Goal: Use online tool/utility: Utilize a website feature to perform a specific function

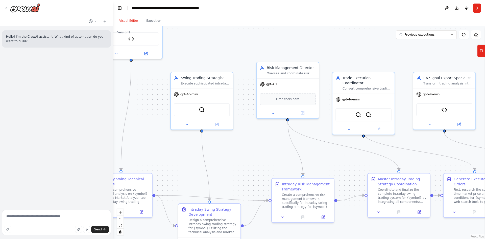
drag, startPoint x: 339, startPoint y: 137, endPoint x: 290, endPoint y: 157, distance: 53.0
click at [290, 157] on div ".deletable-edge-delete-btn { width: 20px; height: 20px; border: 0px solid #ffff…" at bounding box center [299, 132] width 372 height 213
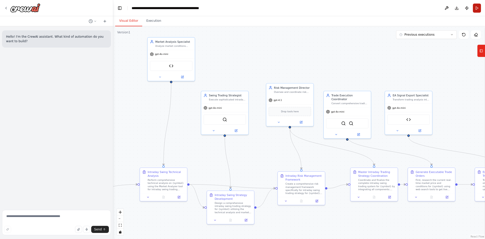
click at [480, 9] on button "Run" at bounding box center [477, 8] width 8 height 9
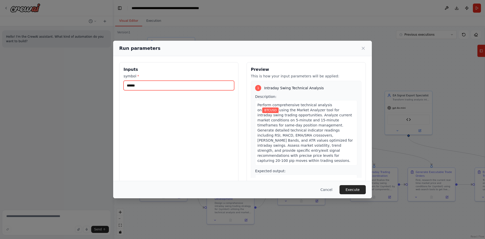
click at [148, 85] on input "******" at bounding box center [179, 86] width 111 height 10
drag, startPoint x: 148, startPoint y: 85, endPoint x: 117, endPoint y: 76, distance: 31.9
click at [117, 76] on div "Inputs symbol * ****** Preview This is how your input parameters will be applie…" at bounding box center [242, 122] width 259 height 132
type input "******"
click at [351, 191] on button "Execute" at bounding box center [353, 189] width 26 height 9
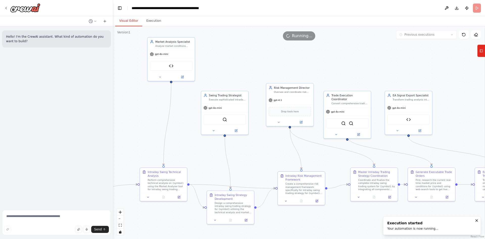
click at [132, 22] on button "Visual Editor" at bounding box center [128, 21] width 27 height 11
click at [148, 22] on button "Execution" at bounding box center [153, 21] width 23 height 11
click at [135, 22] on button "Visual Editor" at bounding box center [128, 21] width 27 height 11
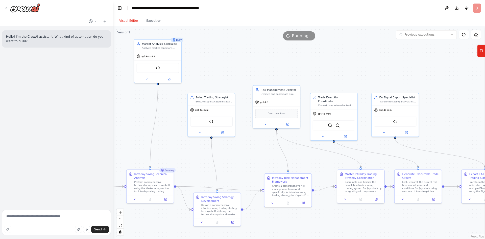
drag, startPoint x: 246, startPoint y: 151, endPoint x: 234, endPoint y: 153, distance: 12.3
click at [234, 153] on div ".deletable-edge-delete-btn { width: 20px; height: 20px; border: 0px solid #ffff…" at bounding box center [299, 132] width 372 height 213
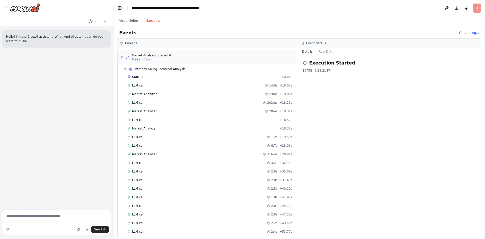
click at [156, 21] on button "Execution" at bounding box center [153, 21] width 23 height 11
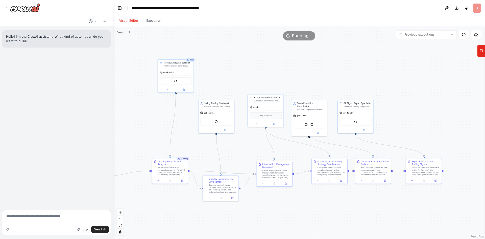
click at [128, 22] on button "Visual Editor" at bounding box center [128, 21] width 27 height 11
click at [151, 23] on button "Execution" at bounding box center [153, 21] width 23 height 11
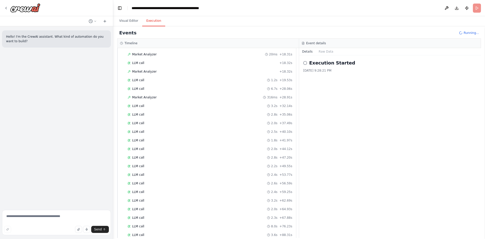
scroll to position [74, 0]
click at [321, 50] on button "Raw Data" at bounding box center [326, 51] width 21 height 7
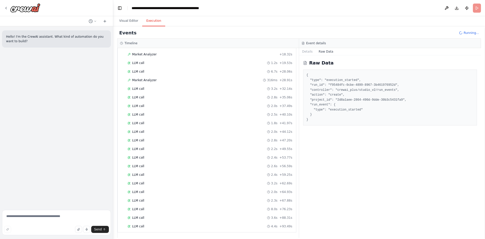
scroll to position [83, 0]
click at [130, 24] on button "Visual Editor" at bounding box center [128, 21] width 27 height 11
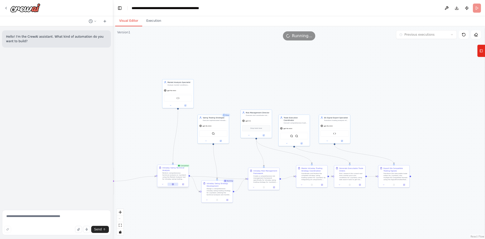
click at [172, 184] on button at bounding box center [173, 184] width 11 height 3
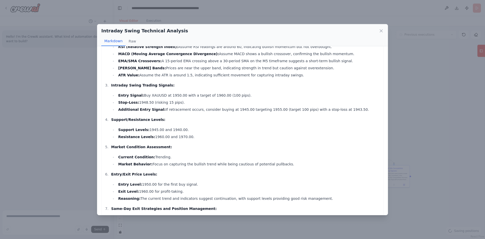
scroll to position [101, 0]
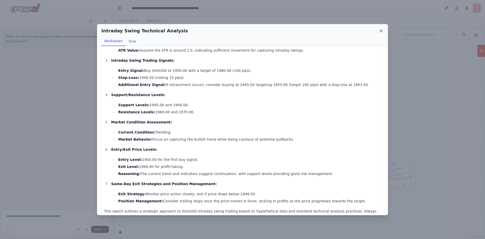
click at [382, 31] on icon at bounding box center [381, 31] width 3 height 3
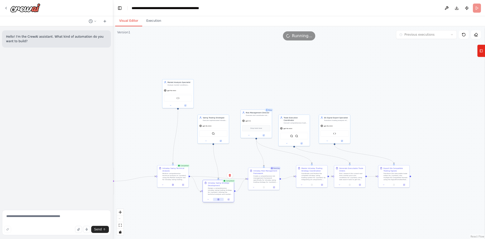
click at [215, 198] on button at bounding box center [218, 199] width 11 height 3
click at [218, 200] on icon at bounding box center [218, 199] width 1 height 2
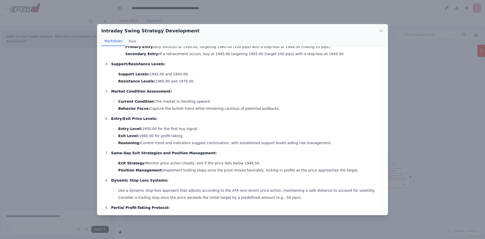
scroll to position [152, 0]
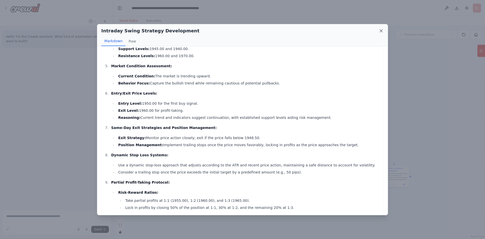
click at [383, 32] on icon at bounding box center [381, 30] width 5 height 5
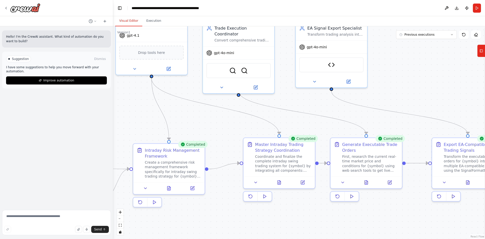
drag, startPoint x: 382, startPoint y: 179, endPoint x: 397, endPoint y: 80, distance: 99.8
click at [397, 80] on div ".deletable-edge-delete-btn { width: 20px; height: 20px; border: 0px solid #ffff…" at bounding box center [299, 132] width 372 height 213
click at [280, 183] on icon at bounding box center [279, 181] width 3 height 4
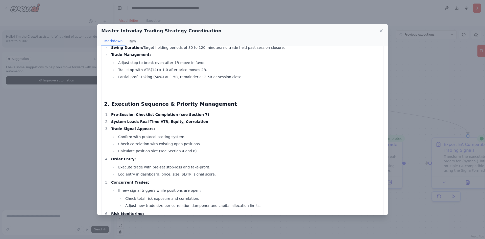
scroll to position [177, 0]
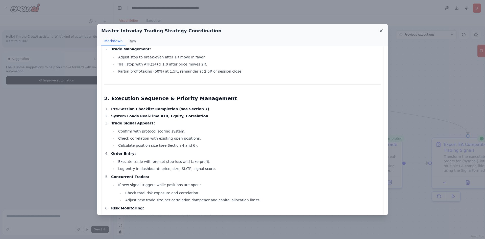
click at [384, 29] on icon at bounding box center [381, 30] width 5 height 5
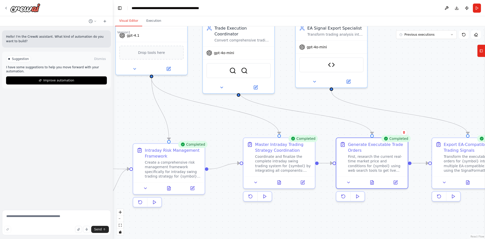
drag, startPoint x: 395, startPoint y: 201, endPoint x: 399, endPoint y: 200, distance: 3.8
click at [399, 200] on div "Completed Generate Executable Trade Orders First, research the current real-tim…" at bounding box center [372, 169] width 73 height 64
click at [380, 212] on div ".deletable-edge-delete-btn { width: 20px; height: 20px; border: 0px solid #ffff…" at bounding box center [299, 132] width 372 height 213
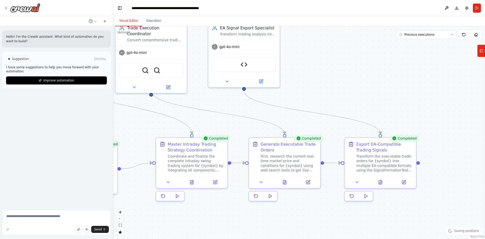
drag, startPoint x: 371, startPoint y: 215, endPoint x: 284, endPoint y: 215, distance: 87.5
click at [284, 215] on div ".deletable-edge-delete-btn { width: 20px; height: 20px; border: 0px solid #ffff…" at bounding box center [299, 132] width 372 height 213
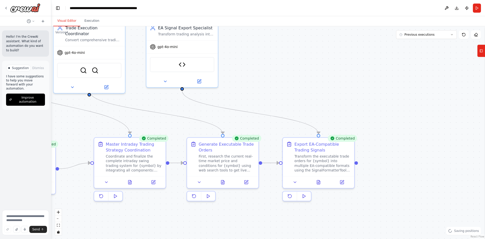
drag, startPoint x: 112, startPoint y: 127, endPoint x: 49, endPoint y: 126, distance: 63.7
click at [49, 126] on div "Hello! I'm the CrewAI assistant. What kind of automation do you want to build? …" at bounding box center [25, 119] width 51 height 239
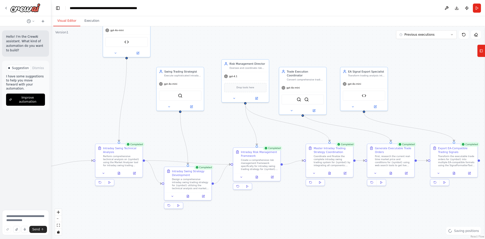
drag, startPoint x: 317, startPoint y: 95, endPoint x: 461, endPoint y: 109, distance: 145.0
click at [461, 109] on div ".deletable-edge-delete-btn { width: 20px; height: 20px; border: 0px solid #ffff…" at bounding box center [268, 132] width 434 height 213
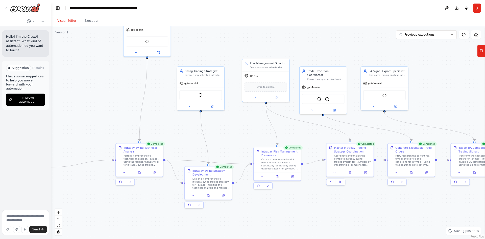
click at [461, 108] on div ".deletable-edge-delete-btn { width: 20px; height: 20px; border: 0px solid #ffff…" at bounding box center [268, 132] width 434 height 213
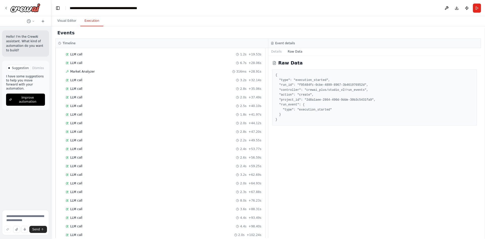
click at [88, 26] on button "Execution" at bounding box center [91, 21] width 23 height 11
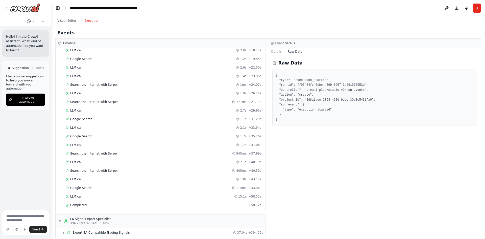
scroll to position [576, 0]
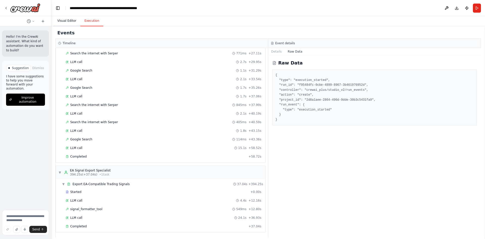
click at [64, 21] on button "Visual Editor" at bounding box center [66, 21] width 27 height 11
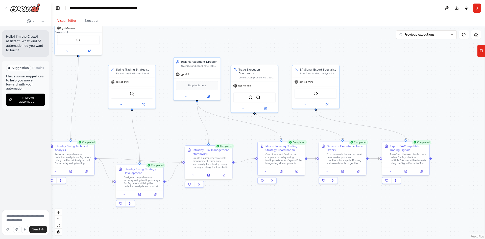
drag, startPoint x: 360, startPoint y: 199, endPoint x: 292, endPoint y: 197, distance: 68.8
click at [292, 197] on div ".deletable-edge-delete-btn { width: 20px; height: 20px; border: 0px solid #ffff…" at bounding box center [268, 132] width 434 height 213
click at [342, 174] on div "Generate Executable Trade Orders First, research the current real-time market p…" at bounding box center [343, 158] width 48 height 34
click at [344, 172] on button at bounding box center [343, 170] width 16 height 5
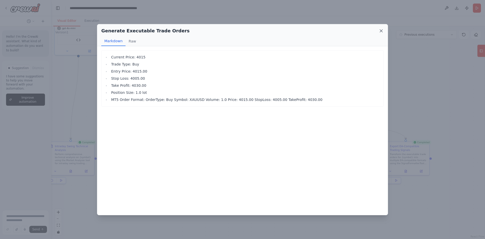
click at [380, 31] on icon at bounding box center [381, 30] width 5 height 5
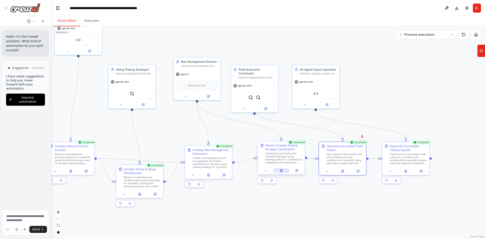
click at [282, 169] on icon at bounding box center [281, 170] width 2 height 3
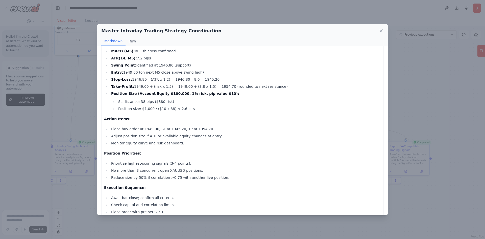
scroll to position [480, 0]
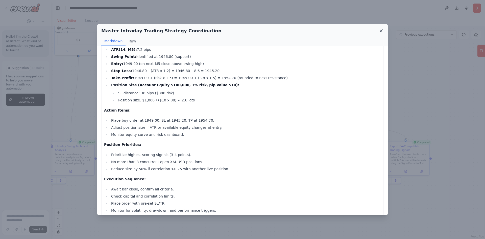
click at [381, 33] on icon at bounding box center [381, 30] width 5 height 5
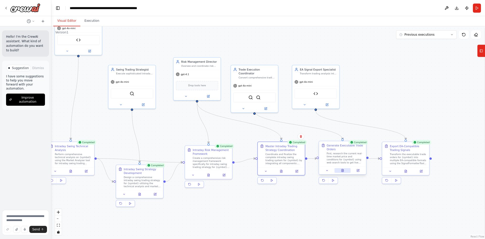
click at [343, 171] on icon at bounding box center [342, 171] width 1 height 0
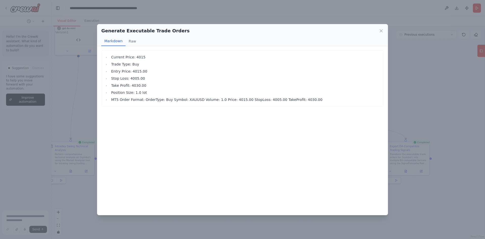
click at [142, 101] on li "MT5 Order Format: OrderType: Buy Symbol: XAUUSD Volume: 1.0 Price: 4015.00 Stop…" at bounding box center [245, 100] width 271 height 6
click at [379, 31] on icon at bounding box center [381, 30] width 5 height 5
